Goal: Find specific page/section: Find specific page/section

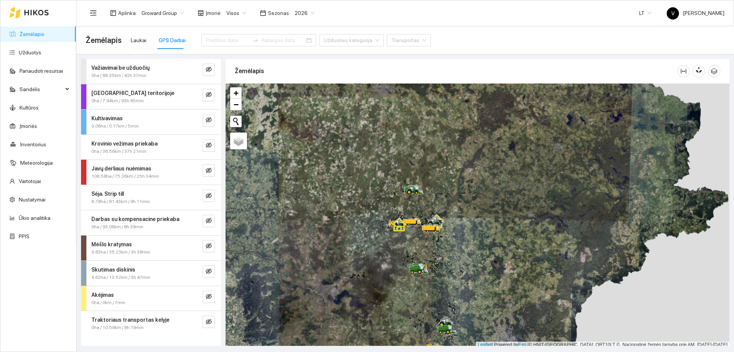
scroll to position [2, 0]
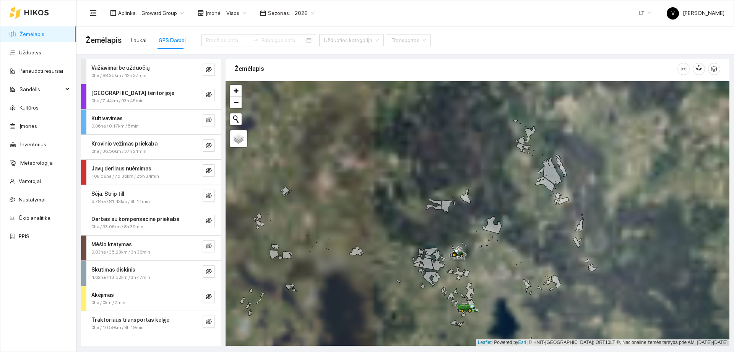
drag, startPoint x: 430, startPoint y: 258, endPoint x: 445, endPoint y: 274, distance: 22.2
click at [445, 274] on div at bounding box center [478, 213] width 504 height 264
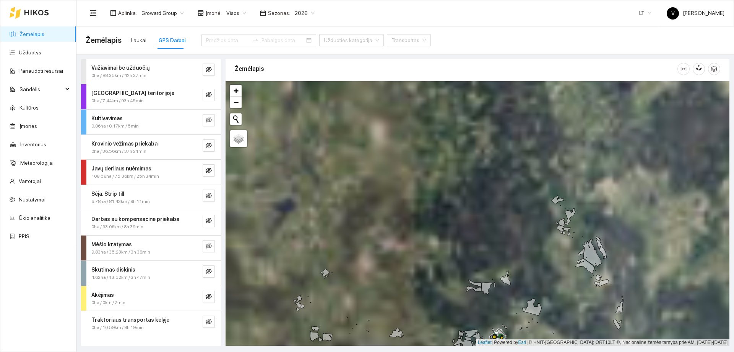
drag, startPoint x: 435, startPoint y: 296, endPoint x: 457, endPoint y: 328, distance: 39.3
click at [459, 332] on icon at bounding box center [462, 333] width 7 height 6
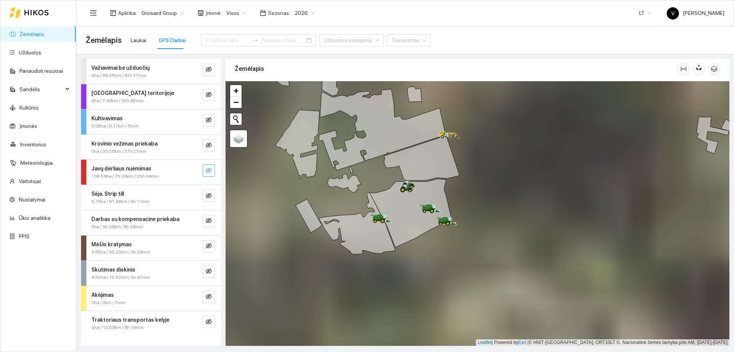
click at [212, 170] on icon "eye-invisible" at bounding box center [209, 170] width 6 height 5
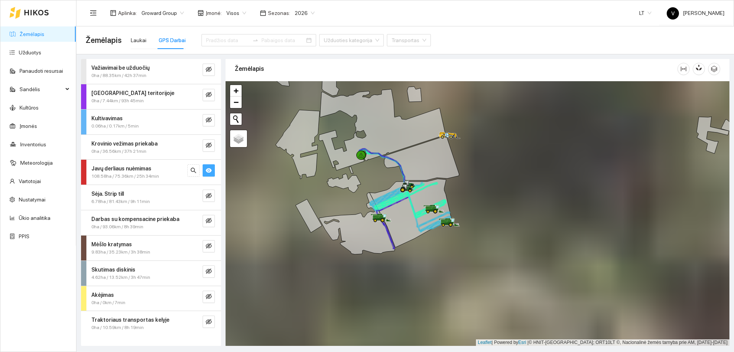
click at [210, 171] on icon "eye" at bounding box center [209, 170] width 6 height 6
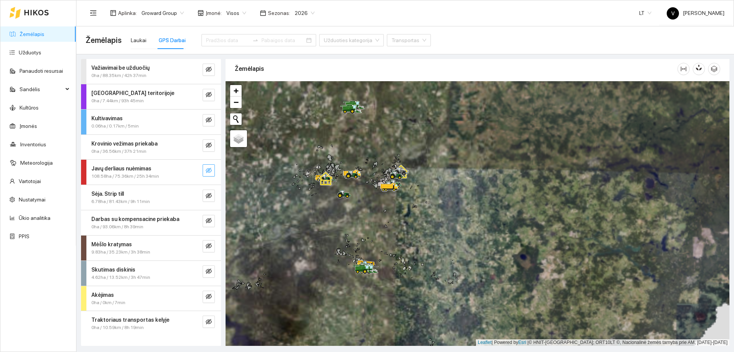
drag, startPoint x: 350, startPoint y: 144, endPoint x: 371, endPoint y: 221, distance: 79.6
click at [378, 232] on div at bounding box center [478, 213] width 504 height 264
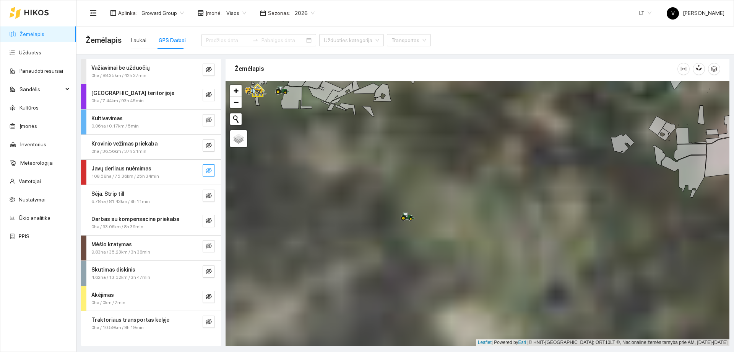
drag, startPoint x: 360, startPoint y: 251, endPoint x: 414, endPoint y: 256, distance: 54.2
click at [414, 256] on div at bounding box center [478, 213] width 504 height 264
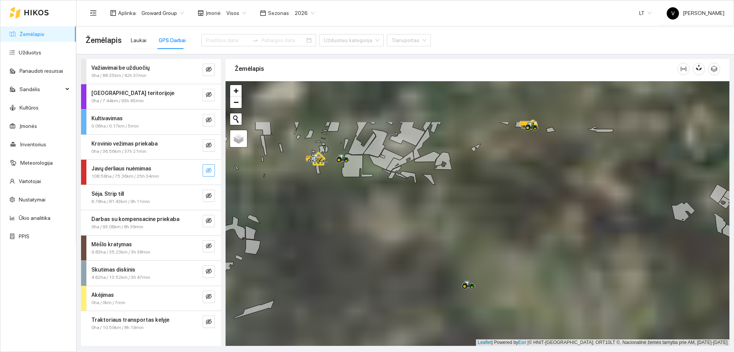
drag, startPoint x: 357, startPoint y: 204, endPoint x: 385, endPoint y: 252, distance: 55.7
click at [385, 252] on div at bounding box center [478, 213] width 504 height 264
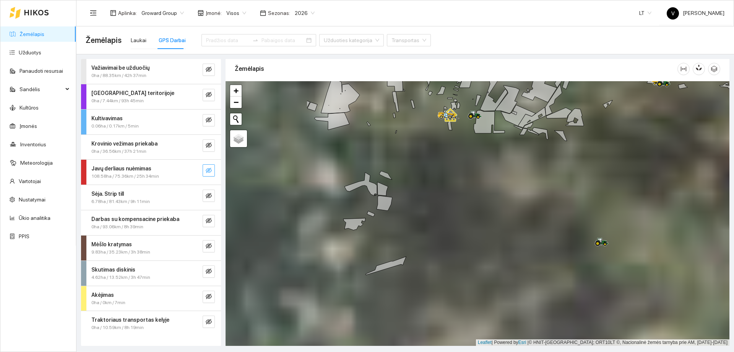
drag, startPoint x: 448, startPoint y: 192, endPoint x: 417, endPoint y: 205, distance: 33.7
click at [417, 205] on div at bounding box center [478, 213] width 504 height 264
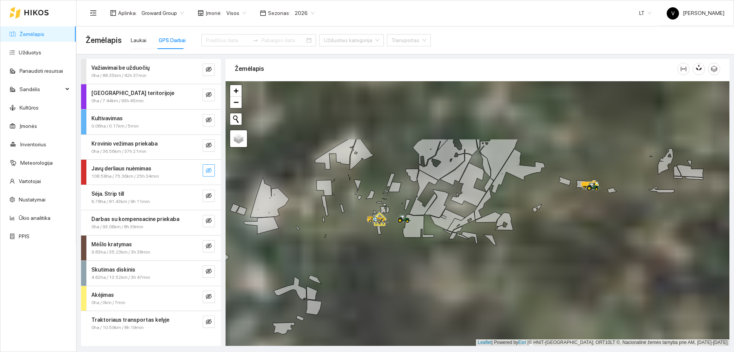
drag, startPoint x: 522, startPoint y: 218, endPoint x: 510, endPoint y: 265, distance: 48.5
click at [510, 265] on div at bounding box center [478, 213] width 504 height 264
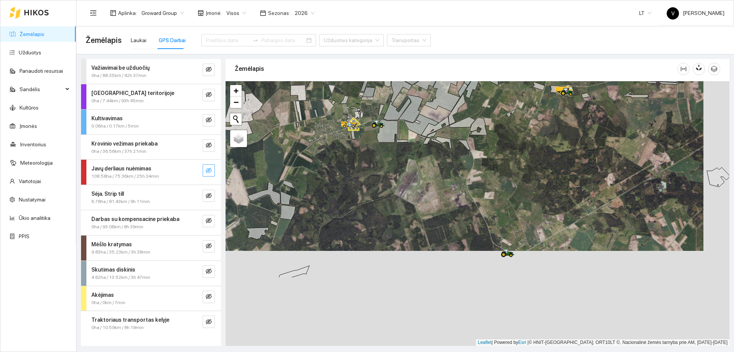
drag, startPoint x: 526, startPoint y: 265, endPoint x: 493, endPoint y: 150, distance: 119.4
click at [493, 151] on div at bounding box center [478, 213] width 504 height 264
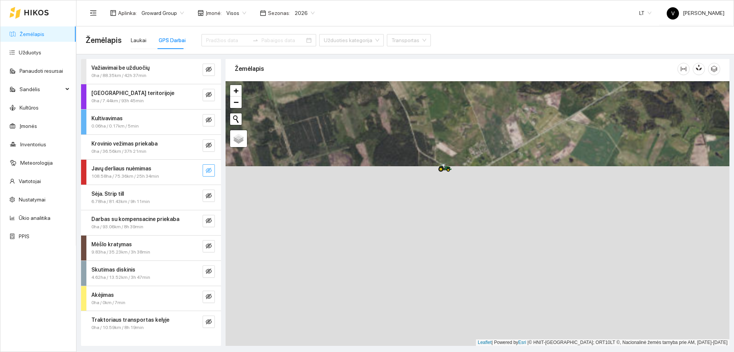
drag, startPoint x: 479, startPoint y: 180, endPoint x: 442, endPoint y: 150, distance: 47.7
click at [442, 150] on div at bounding box center [478, 213] width 504 height 264
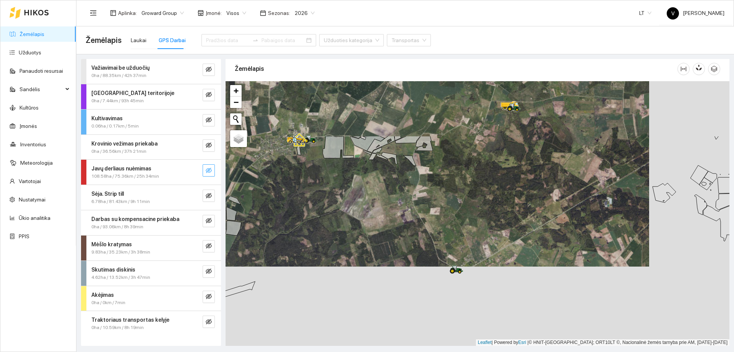
drag, startPoint x: 483, startPoint y: 148, endPoint x: 481, endPoint y: 259, distance: 111.0
click at [481, 259] on div at bounding box center [478, 213] width 504 height 264
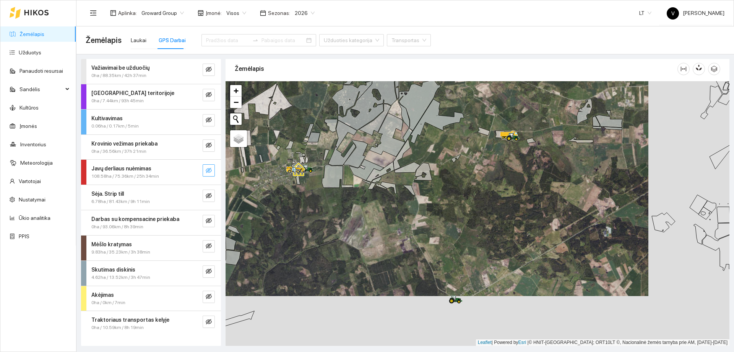
drag, startPoint x: 470, startPoint y: 264, endPoint x: 466, endPoint y: 280, distance: 17.2
click at [466, 280] on div at bounding box center [478, 213] width 504 height 264
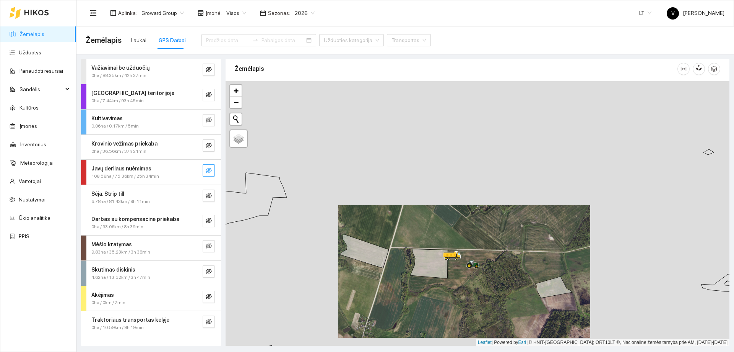
drag, startPoint x: 543, startPoint y: 220, endPoint x: 516, endPoint y: 257, distance: 45.7
click at [517, 257] on div at bounding box center [478, 213] width 504 height 264
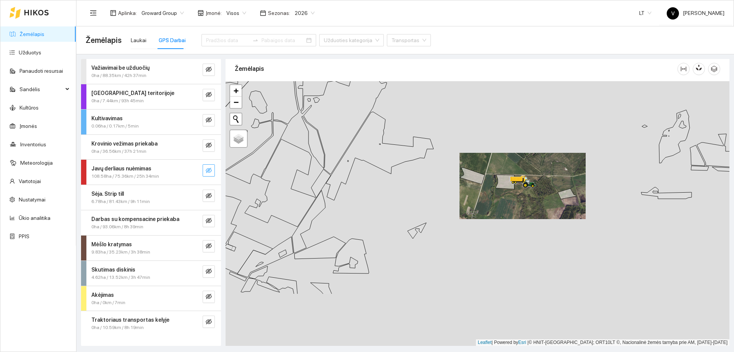
drag, startPoint x: 448, startPoint y: 301, endPoint x: 484, endPoint y: 220, distance: 88.7
click at [485, 220] on div at bounding box center [478, 213] width 504 height 264
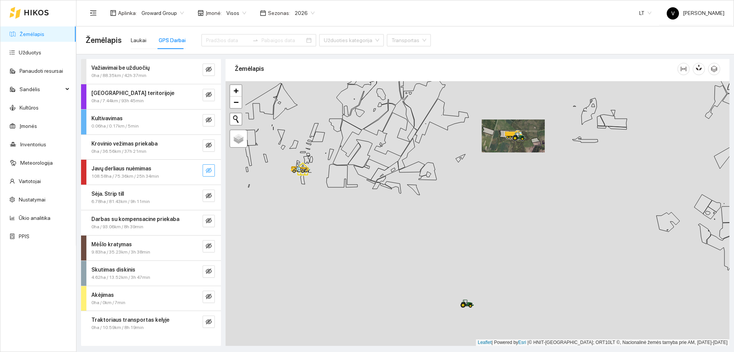
drag, startPoint x: 432, startPoint y: 228, endPoint x: 459, endPoint y: 183, distance: 51.8
click at [459, 183] on div at bounding box center [478, 213] width 504 height 264
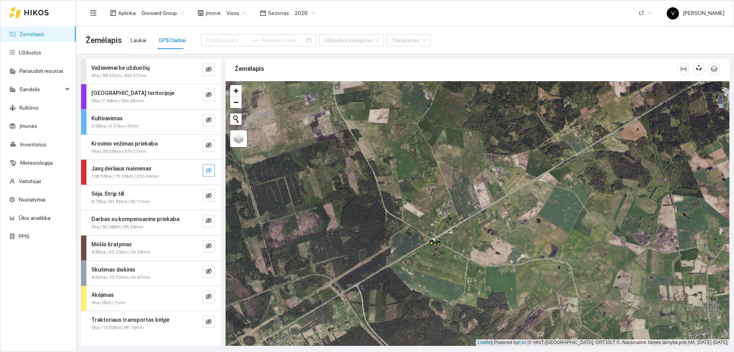
click at [209, 172] on icon "eye-invisible" at bounding box center [209, 170] width 6 height 5
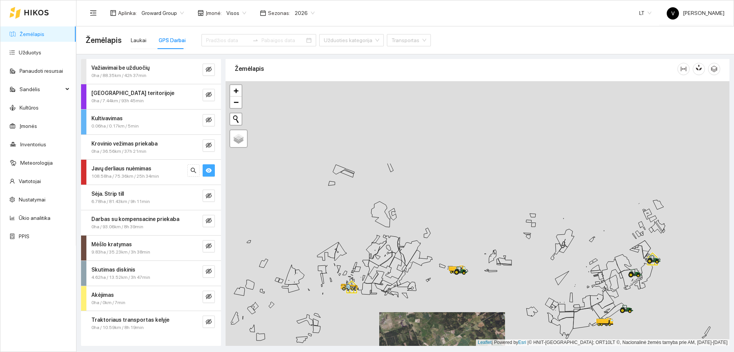
drag, startPoint x: 441, startPoint y: 283, endPoint x: 441, endPoint y: 328, distance: 44.8
click at [441, 328] on div at bounding box center [478, 213] width 504 height 264
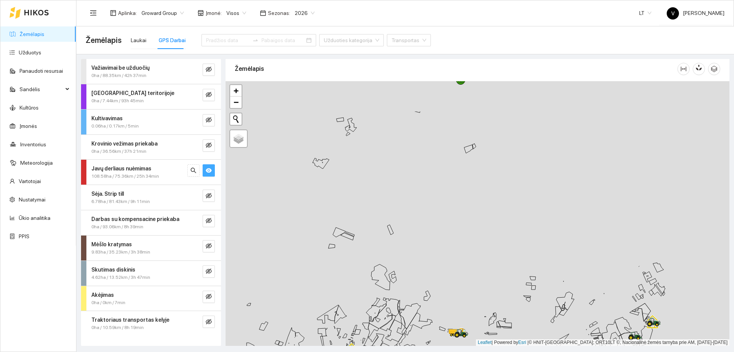
drag, startPoint x: 385, startPoint y: 199, endPoint x: 385, endPoint y: 228, distance: 29.5
click at [385, 226] on div at bounding box center [478, 213] width 504 height 264
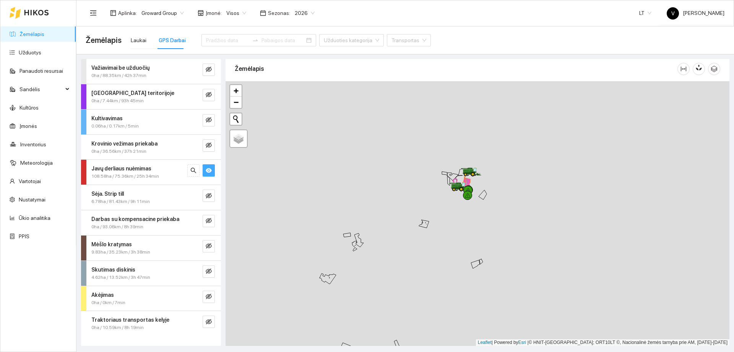
drag, startPoint x: 356, startPoint y: 176, endPoint x: 406, endPoint y: 219, distance: 65.6
click at [362, 267] on div at bounding box center [478, 213] width 504 height 264
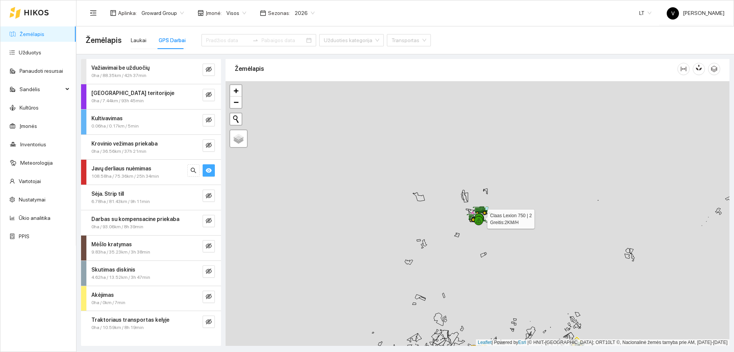
drag, startPoint x: 482, startPoint y: 227, endPoint x: 500, endPoint y: 137, distance: 92.0
click at [500, 139] on div at bounding box center [478, 213] width 504 height 264
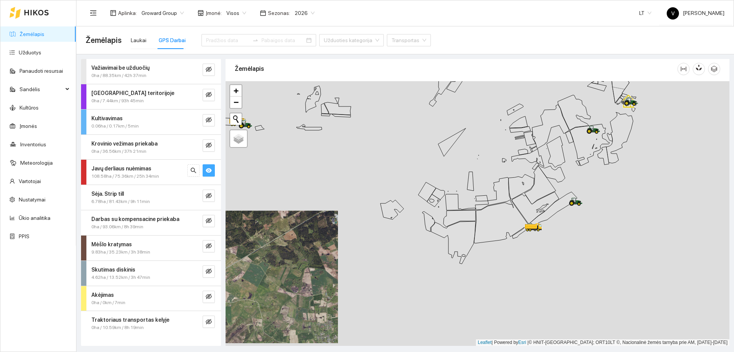
drag, startPoint x: 568, startPoint y: 251, endPoint x: 564, endPoint y: 253, distance: 4.5
click at [566, 254] on div at bounding box center [478, 213] width 504 height 264
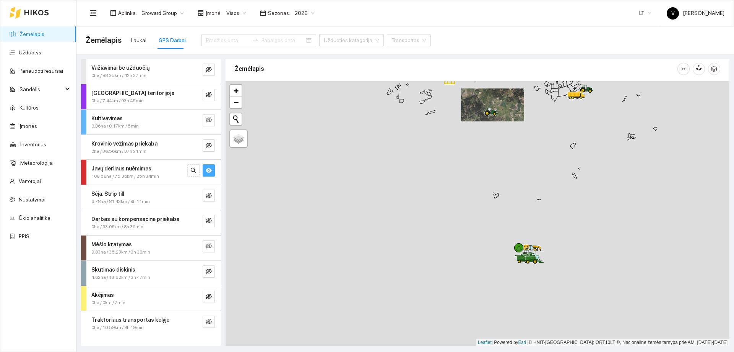
drag, startPoint x: 562, startPoint y: 224, endPoint x: 572, endPoint y: 127, distance: 97.6
click at [582, 91] on div at bounding box center [478, 213] width 504 height 264
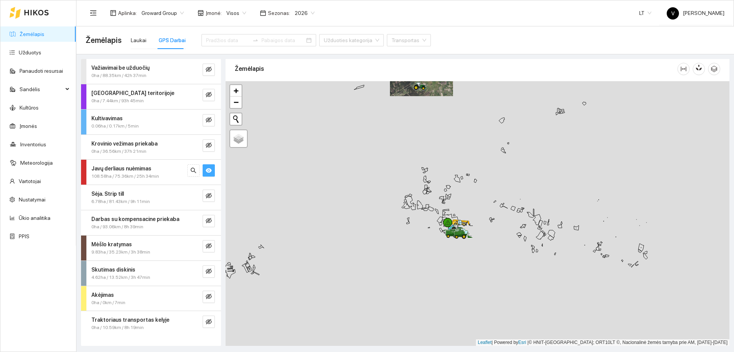
click at [210, 169] on icon "eye" at bounding box center [209, 170] width 6 height 5
click at [210, 193] on icon "eye-invisible" at bounding box center [209, 195] width 6 height 6
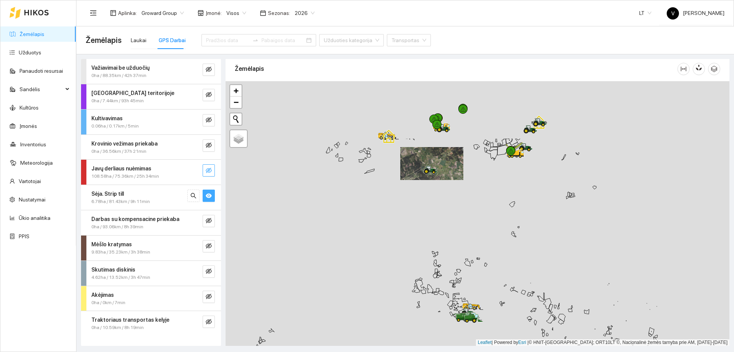
drag, startPoint x: 378, startPoint y: 158, endPoint x: 377, endPoint y: 316, distance: 158.0
click at [381, 326] on div at bounding box center [478, 213] width 504 height 264
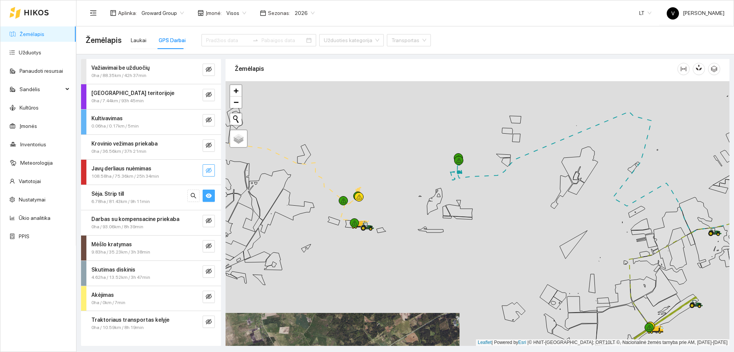
drag, startPoint x: 388, startPoint y: 208, endPoint x: 464, endPoint y: 171, distance: 84.9
click at [464, 171] on div at bounding box center [478, 213] width 504 height 264
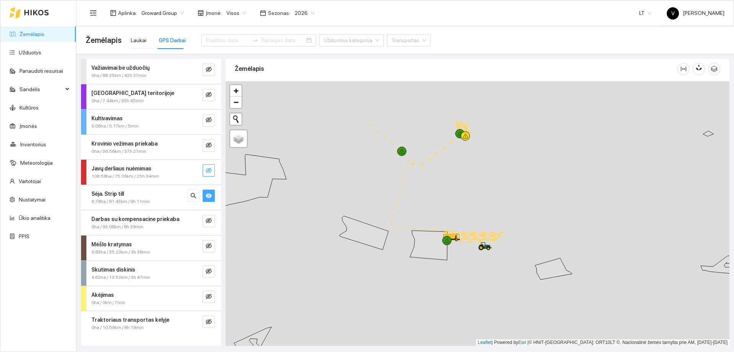
drag, startPoint x: 433, startPoint y: 241, endPoint x: 432, endPoint y: 247, distance: 5.9
click at [433, 247] on icon at bounding box center [428, 244] width 37 height 29
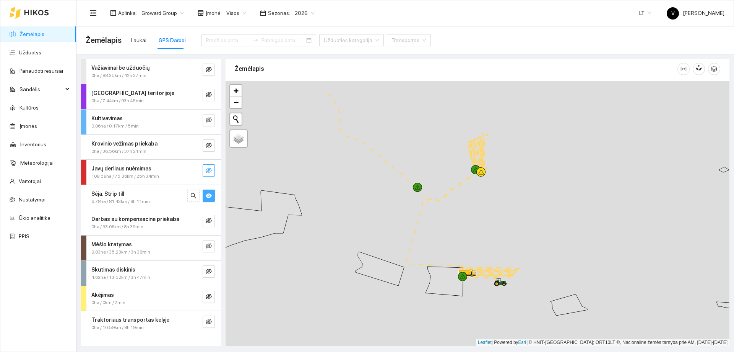
drag, startPoint x: 374, startPoint y: 176, endPoint x: 400, endPoint y: 253, distance: 81.5
click at [400, 253] on div at bounding box center [478, 213] width 504 height 264
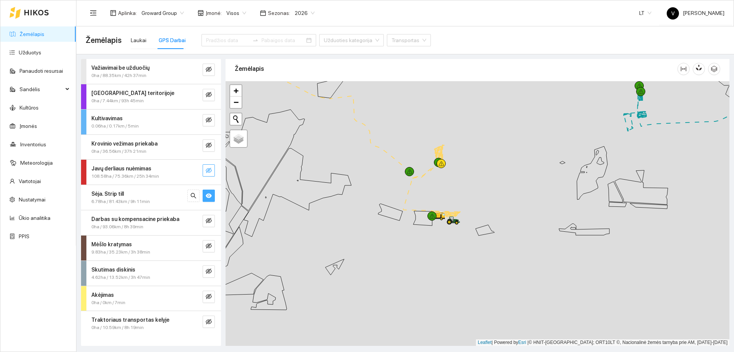
drag, startPoint x: 431, startPoint y: 298, endPoint x: 428, endPoint y: 158, distance: 140.0
click at [428, 161] on div at bounding box center [478, 213] width 504 height 264
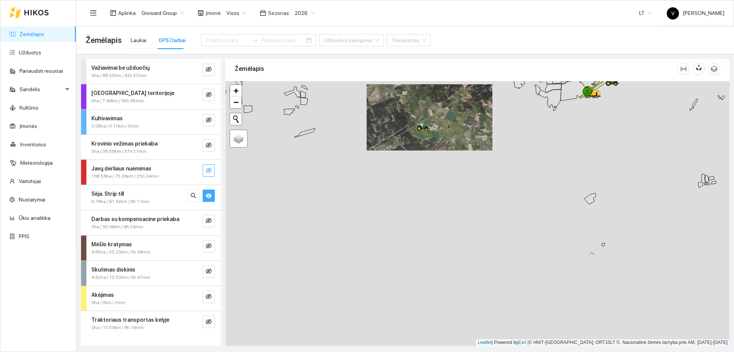
drag, startPoint x: 435, startPoint y: 202, endPoint x: 441, endPoint y: 127, distance: 75.6
click at [441, 127] on div at bounding box center [478, 213] width 504 height 264
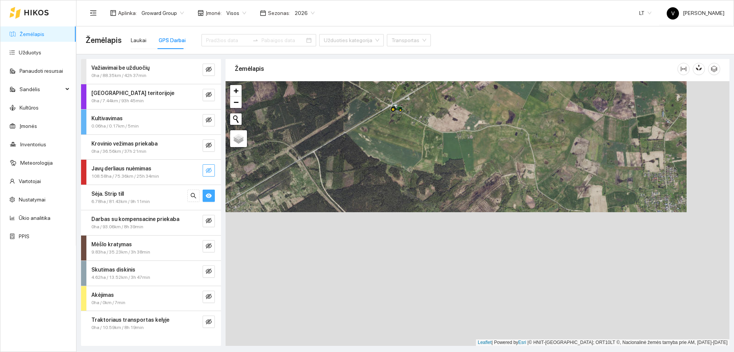
drag, startPoint x: 420, startPoint y: 134, endPoint x: 428, endPoint y: 184, distance: 50.8
click at [430, 186] on div at bounding box center [478, 213] width 504 height 264
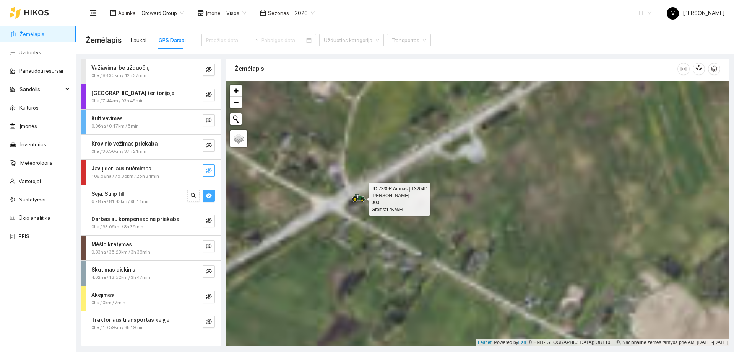
drag, startPoint x: 383, startPoint y: 195, endPoint x: 381, endPoint y: 238, distance: 43.7
click at [381, 238] on div at bounding box center [478, 213] width 504 height 264
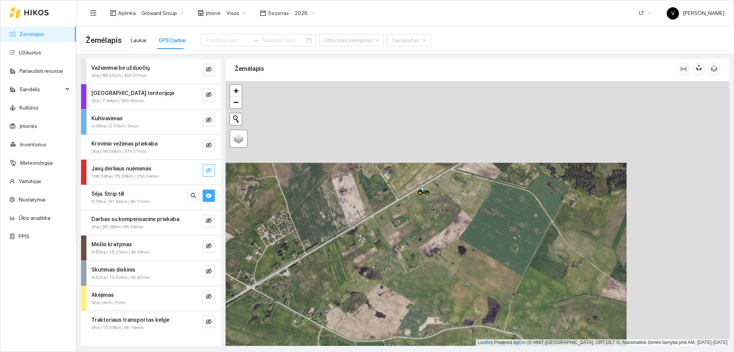
drag, startPoint x: 433, startPoint y: 194, endPoint x: 430, endPoint y: 201, distance: 7.5
click at [430, 201] on div at bounding box center [478, 213] width 504 height 264
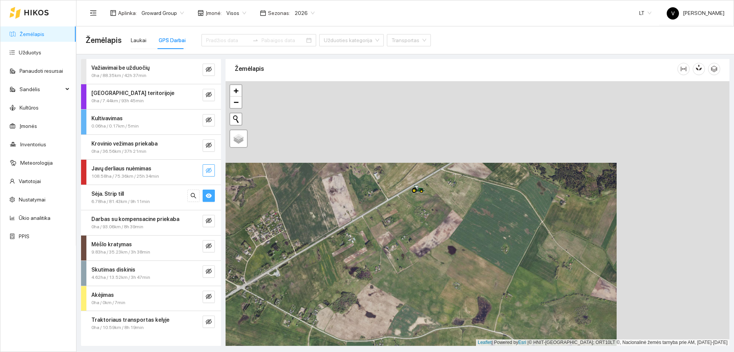
drag, startPoint x: 502, startPoint y: 190, endPoint x: 385, endPoint y: 302, distance: 161.3
click at [385, 302] on div at bounding box center [478, 213] width 504 height 264
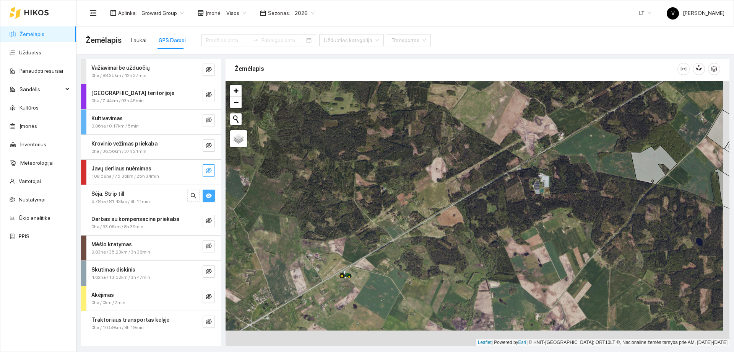
drag, startPoint x: 552, startPoint y: 217, endPoint x: 511, endPoint y: 217, distance: 40.6
click at [546, 202] on div at bounding box center [478, 213] width 504 height 264
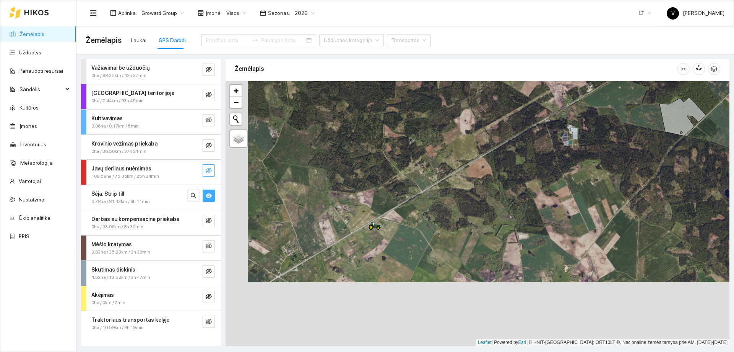
drag, startPoint x: 414, startPoint y: 262, endPoint x: 435, endPoint y: 230, distance: 38.4
click at [435, 230] on div at bounding box center [478, 213] width 504 height 264
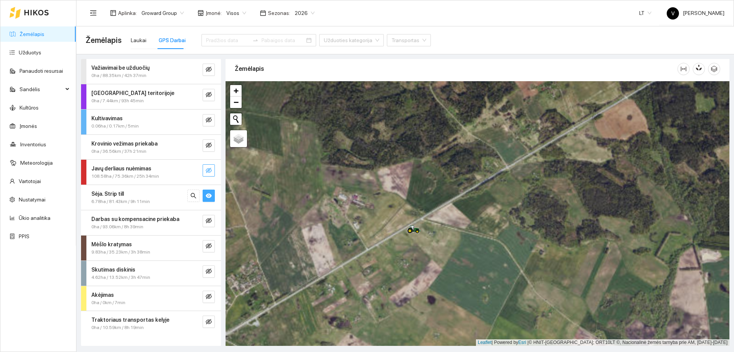
drag, startPoint x: 444, startPoint y: 244, endPoint x: 427, endPoint y: 288, distance: 46.7
click at [427, 288] on div at bounding box center [478, 213] width 504 height 264
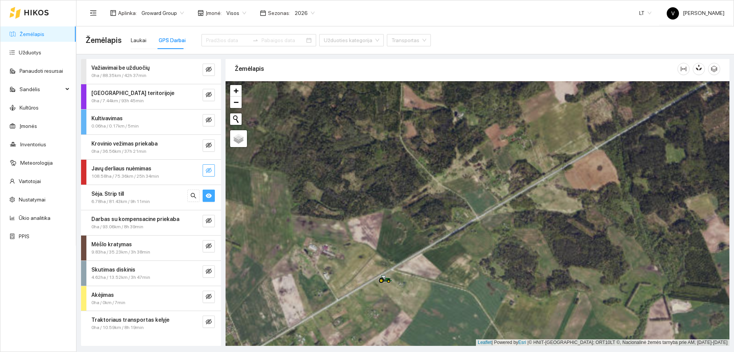
drag, startPoint x: 479, startPoint y: 215, endPoint x: 449, endPoint y: 265, distance: 58.7
click at [449, 265] on div at bounding box center [478, 213] width 504 height 264
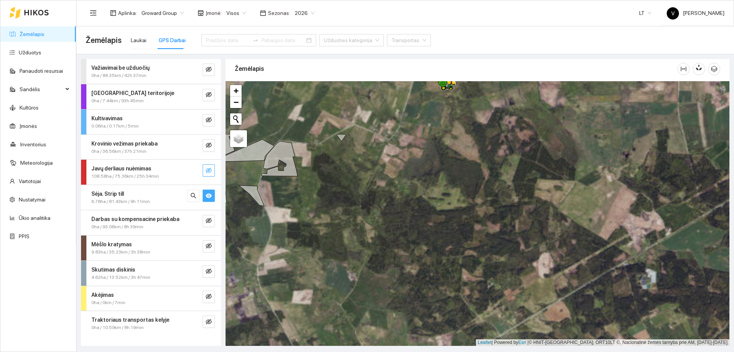
drag, startPoint x: 461, startPoint y: 208, endPoint x: 452, endPoint y: 262, distance: 54.3
click at [452, 262] on div at bounding box center [478, 213] width 504 height 264
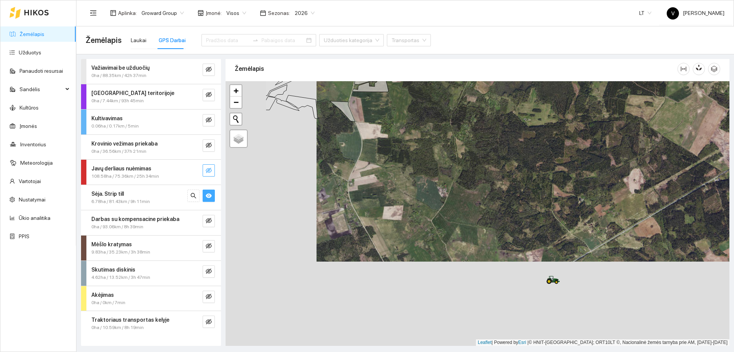
drag, startPoint x: 443, startPoint y: 282, endPoint x: 534, endPoint y: 197, distance: 125.3
click at [534, 197] on div at bounding box center [478, 213] width 504 height 264
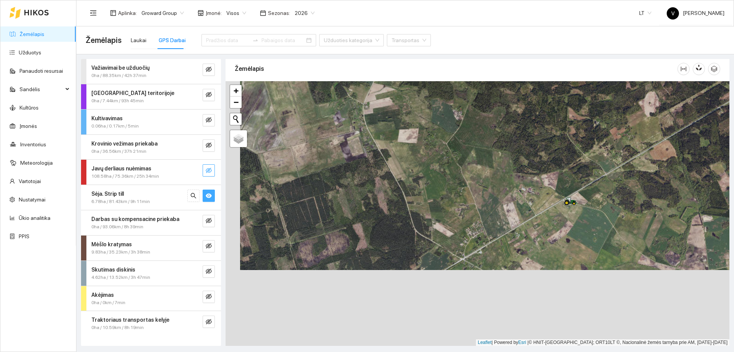
drag, startPoint x: 488, startPoint y: 263, endPoint x: 508, endPoint y: 160, distance: 105.1
click at [508, 160] on div at bounding box center [478, 213] width 504 height 264
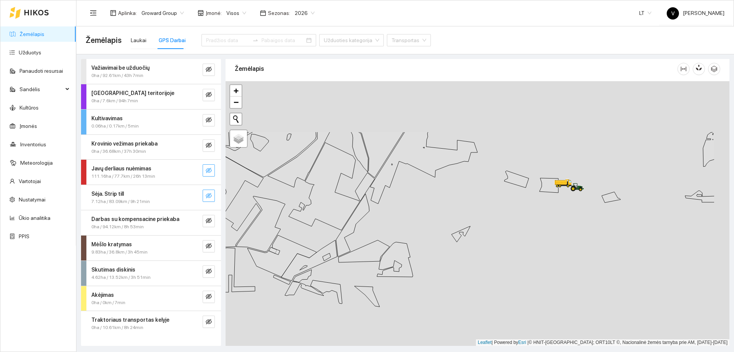
drag, startPoint x: 580, startPoint y: 176, endPoint x: 529, endPoint y: 228, distance: 72.0
click at [532, 226] on div at bounding box center [478, 213] width 504 height 264
